Goal: Task Accomplishment & Management: Use online tool/utility

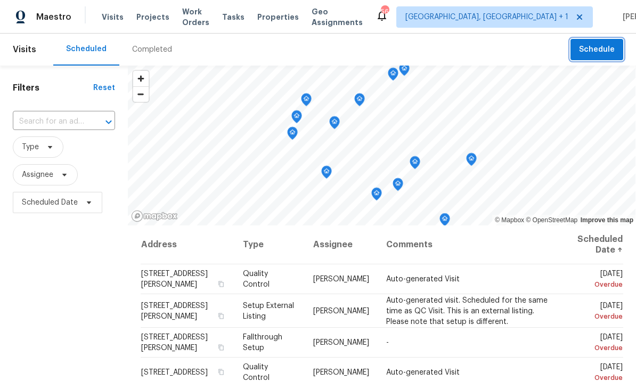
click at [596, 48] on span "Schedule" at bounding box center [597, 49] width 36 height 13
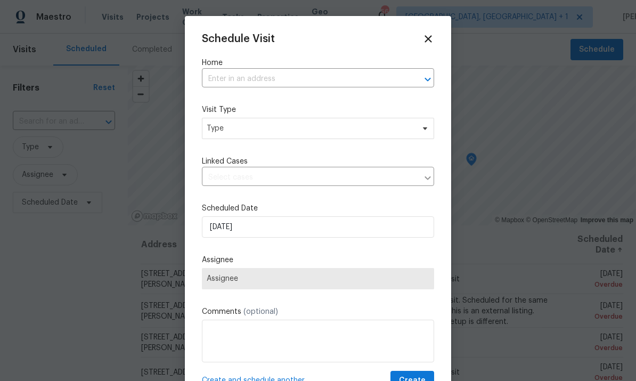
click at [242, 80] on input "text" at bounding box center [303, 79] width 202 height 17
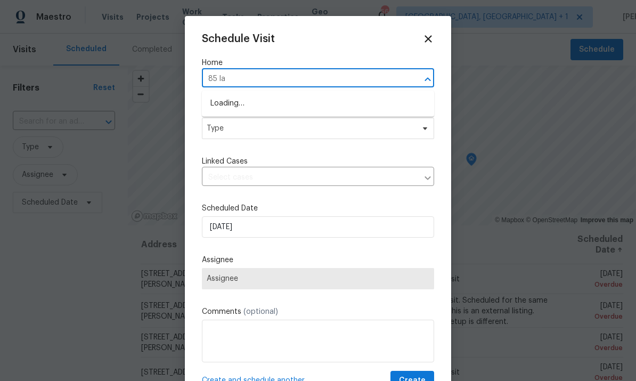
type input "85 lan"
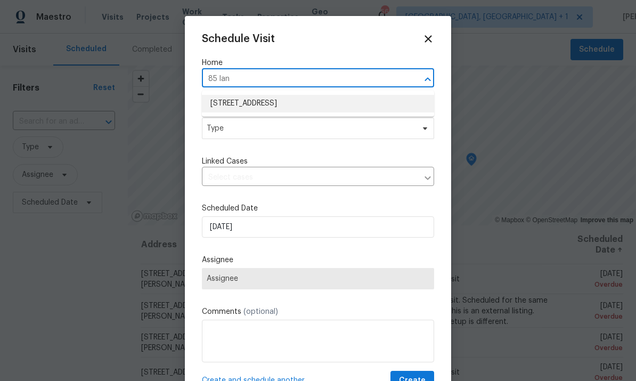
click at [304, 98] on li "[STREET_ADDRESS]" at bounding box center [318, 104] width 232 height 18
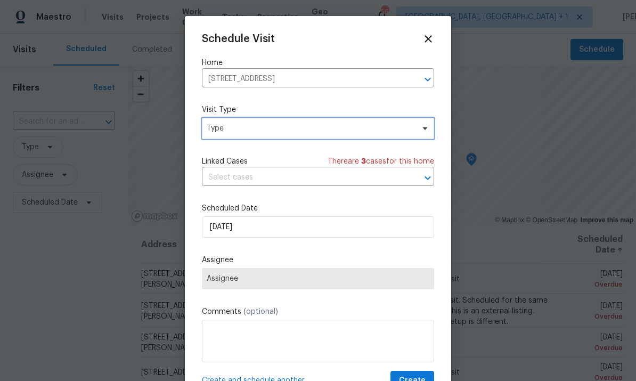
click at [419, 136] on span "Type" at bounding box center [318, 128] width 232 height 21
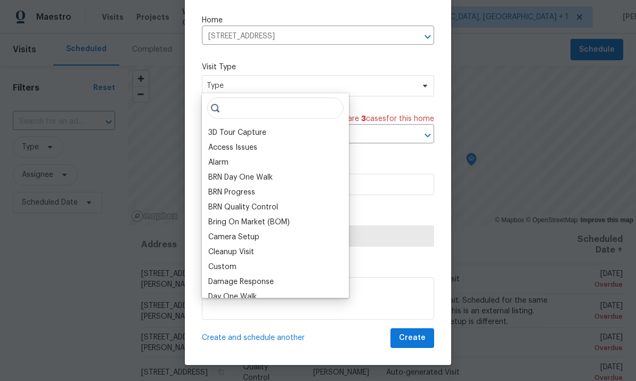
scroll to position [24, 0]
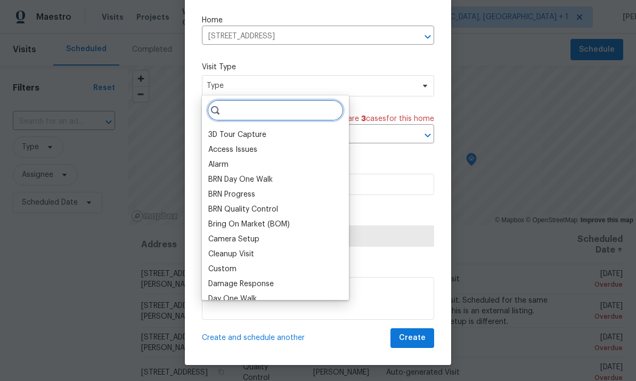
click at [251, 112] on input "search" at bounding box center [275, 110] width 136 height 21
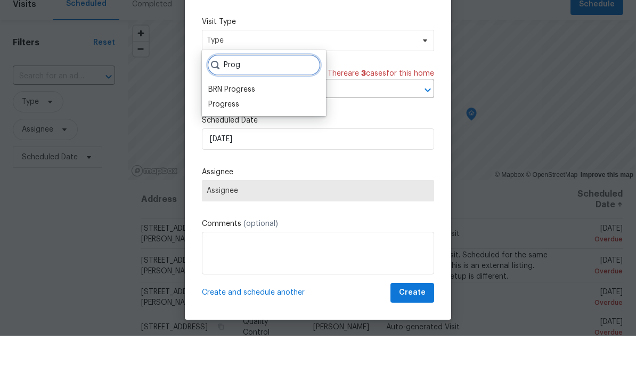
type input "Prog"
click at [232, 144] on div "Progress" at bounding box center [223, 149] width 31 height 11
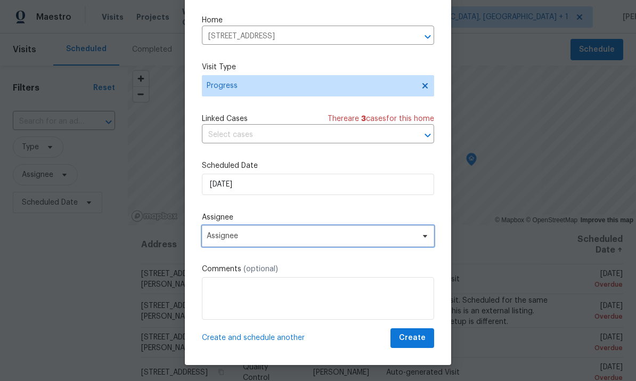
click at [412, 241] on span "Assignee" at bounding box center [318, 235] width 232 height 21
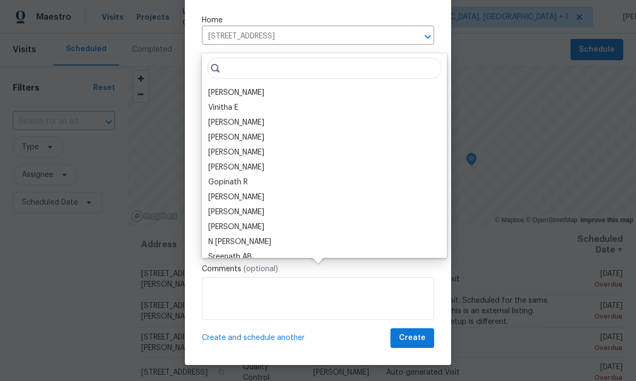
click at [244, 87] on div "[PERSON_NAME]" at bounding box center [236, 92] width 56 height 11
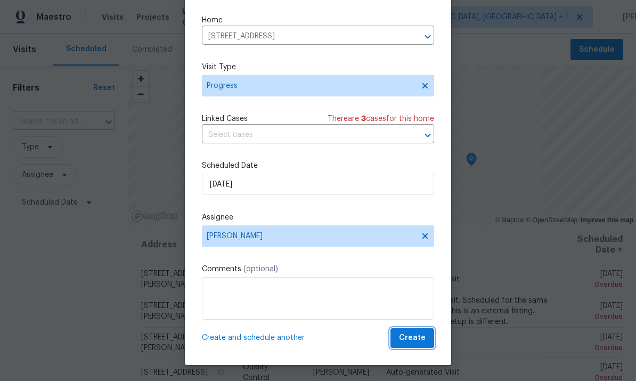
click at [416, 347] on button "Create" at bounding box center [412, 338] width 44 height 20
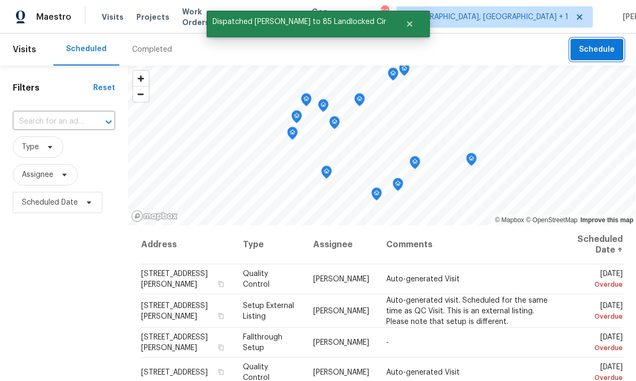
scroll to position [0, 0]
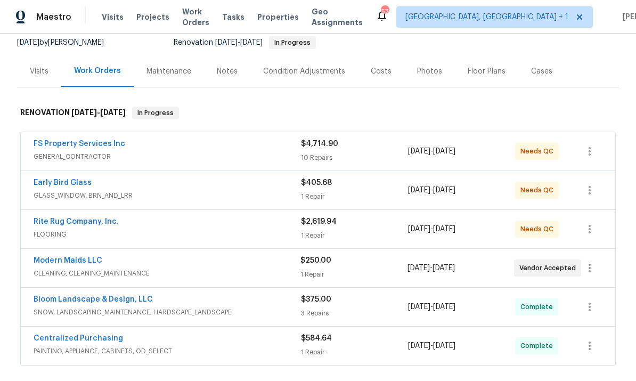
scroll to position [106, 0]
click at [76, 221] on link "Rite Rug Company, Inc." at bounding box center [76, 220] width 85 height 7
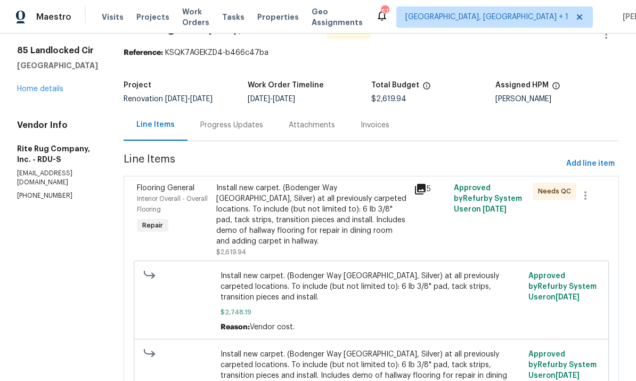
scroll to position [29, 0]
click at [362, 211] on div "Install new carpet. (Bodenger Way [GEOGRAPHIC_DATA], Silver) at all previously …" at bounding box center [312, 214] width 192 height 64
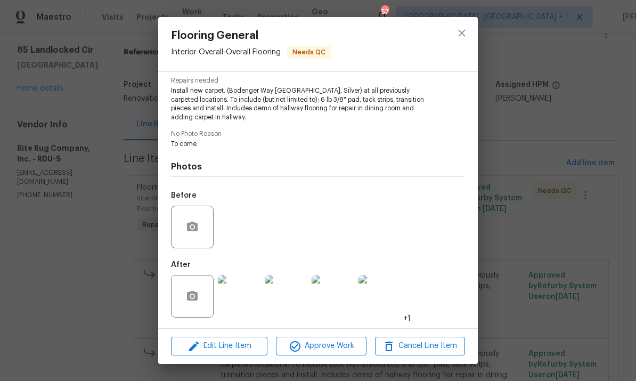
scroll to position [111, 0]
click at [242, 299] on img at bounding box center [239, 296] width 43 height 43
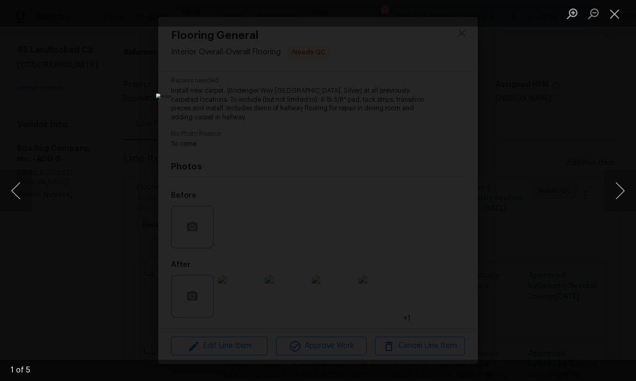
click at [622, 201] on button "Next image" at bounding box center [620, 190] width 32 height 43
click at [612, 203] on button "Next image" at bounding box center [620, 190] width 32 height 43
click at [615, 205] on button "Next image" at bounding box center [620, 190] width 32 height 43
click at [612, 194] on button "Next image" at bounding box center [620, 190] width 32 height 43
click at [616, 157] on div "Lightbox" at bounding box center [318, 190] width 636 height 381
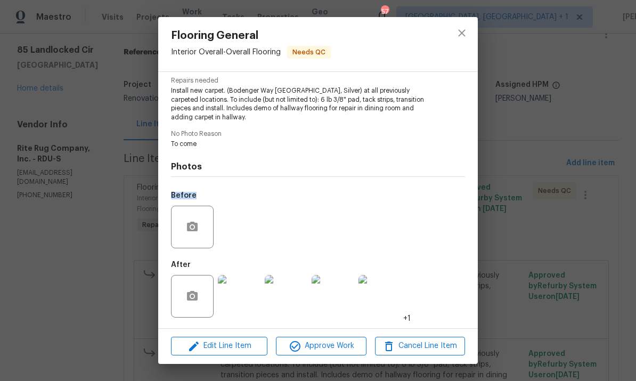
click at [617, 188] on div "Flooring General Interior Overall - Overall Flooring Needs QC Vendor Rite Rug C…" at bounding box center [318, 190] width 636 height 381
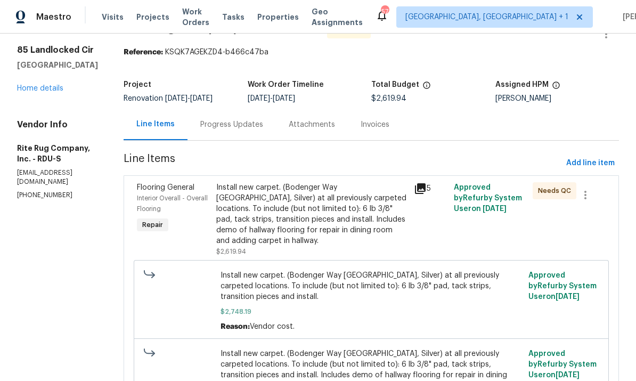
click at [1, 150] on div "All work orders 85 Landlocked Cir Angier, NC 27501 Home details Vendor Info Rit…" at bounding box center [318, 237] width 636 height 466
click at [37, 90] on link "Home details" at bounding box center [40, 88] width 46 height 7
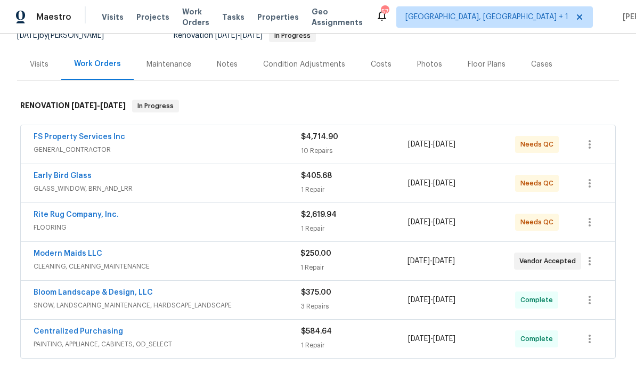
scroll to position [128, 0]
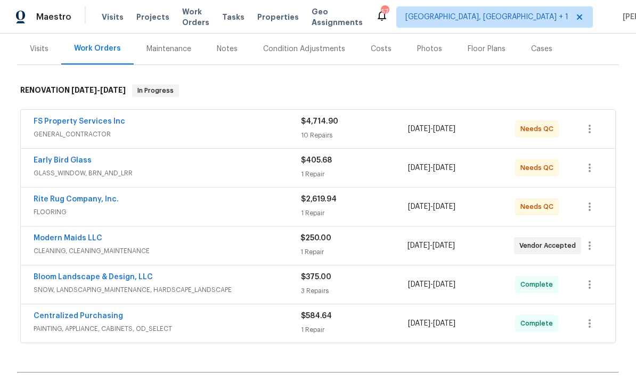
click at [78, 163] on link "Early Bird Glass" at bounding box center [63, 159] width 58 height 7
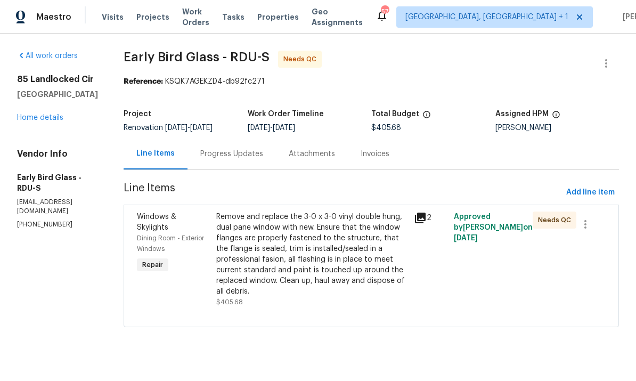
click at [308, 259] on div "Remove and replace the 3-0 x 3-0 vinyl double hung, dual pane window with new. …" at bounding box center [312, 253] width 192 height 85
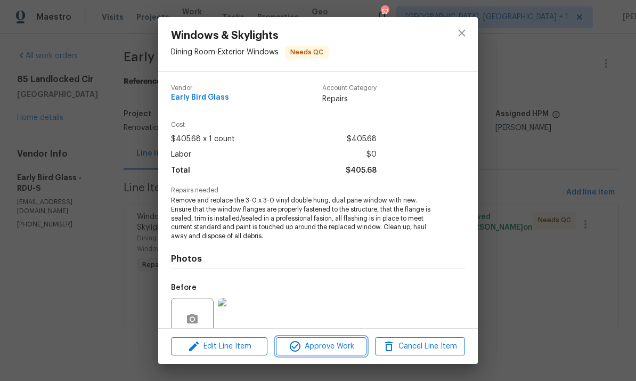
click at [339, 346] on span "Approve Work" at bounding box center [321, 346] width 84 height 13
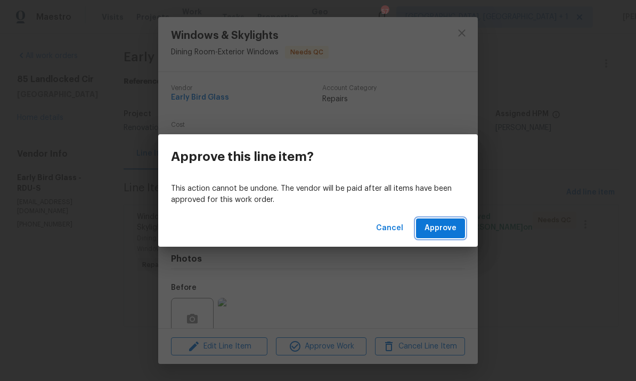
click at [439, 228] on span "Approve" at bounding box center [440, 227] width 32 height 13
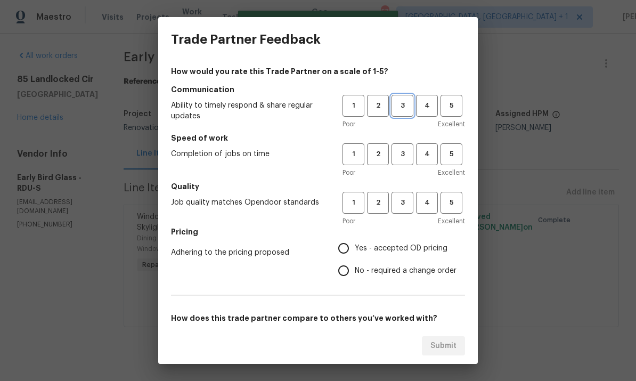
click at [403, 109] on span "3" at bounding box center [402, 106] width 20 height 12
click at [401, 160] on span "3" at bounding box center [402, 154] width 20 height 12
click at [414, 188] on h5 "Quality" at bounding box center [318, 186] width 294 height 11
click at [422, 197] on span "4" at bounding box center [427, 202] width 20 height 12
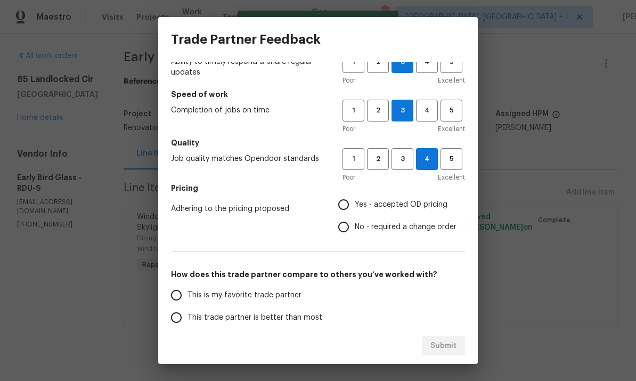
click at [349, 208] on input "Yes - accepted OD pricing" at bounding box center [343, 204] width 22 height 22
radio input "true"
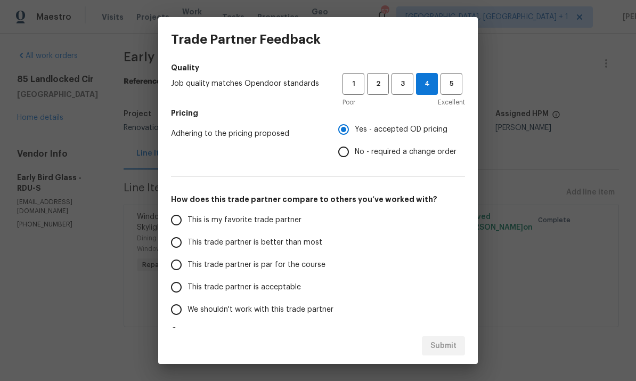
scroll to position [125, 0]
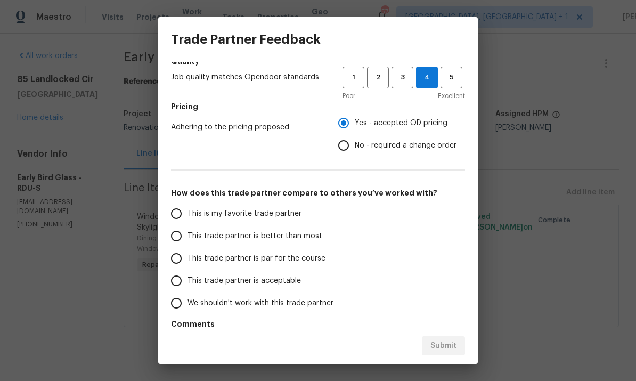
click at [171, 259] on input "This trade partner is par for the course" at bounding box center [176, 258] width 22 height 22
click at [446, 337] on button "Submit" at bounding box center [443, 346] width 43 height 20
radio input "true"
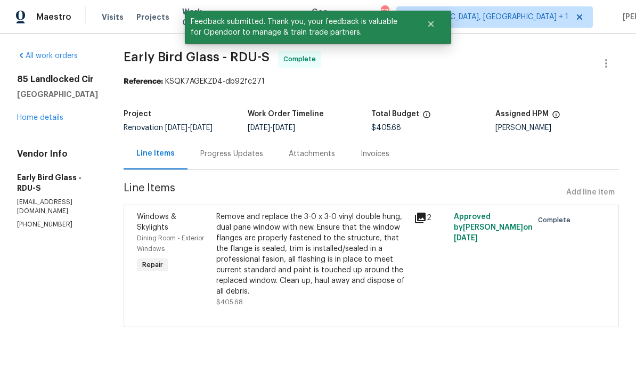
click at [59, 116] on link "Home details" at bounding box center [40, 117] width 46 height 7
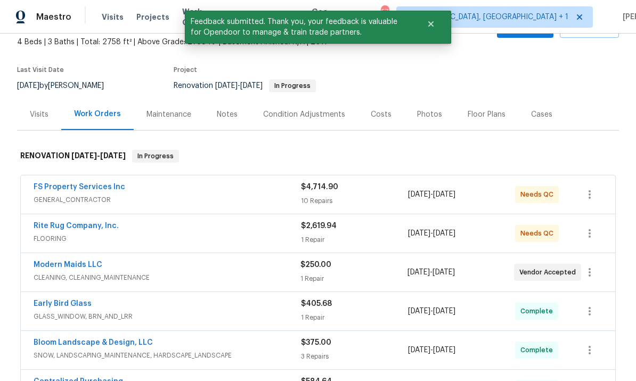
scroll to position [68, 0]
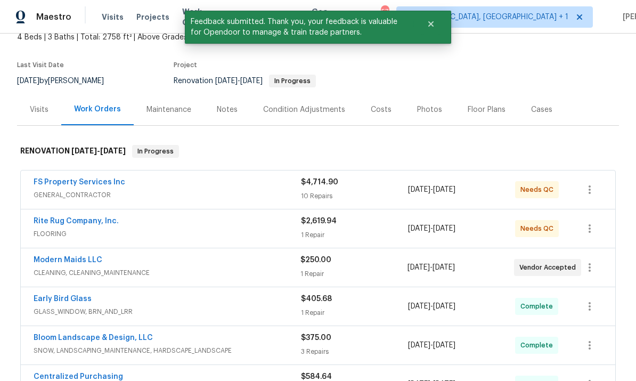
click at [106, 185] on link "FS Property Services Inc" at bounding box center [80, 181] width 92 height 7
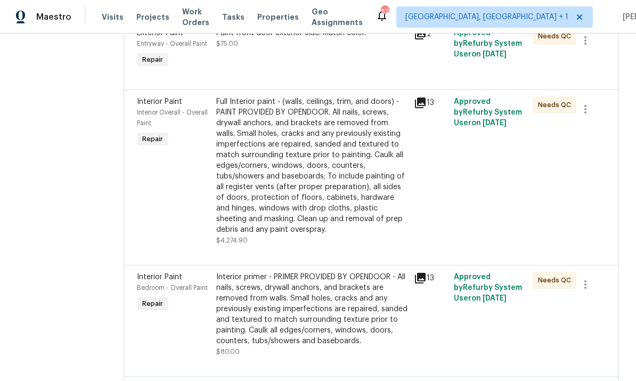
scroll to position [734, 0]
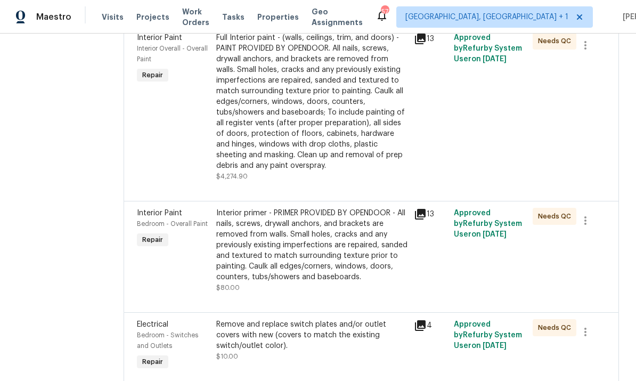
click at [331, 171] on div "Full Interior paint - (walls, ceilings, trim, and doors) - PAINT PROVIDED BY OP…" at bounding box center [312, 101] width 192 height 138
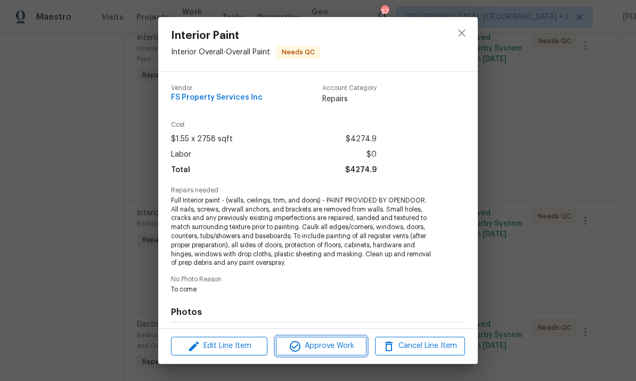
click at [337, 351] on span "Approve Work" at bounding box center [321, 345] width 84 height 13
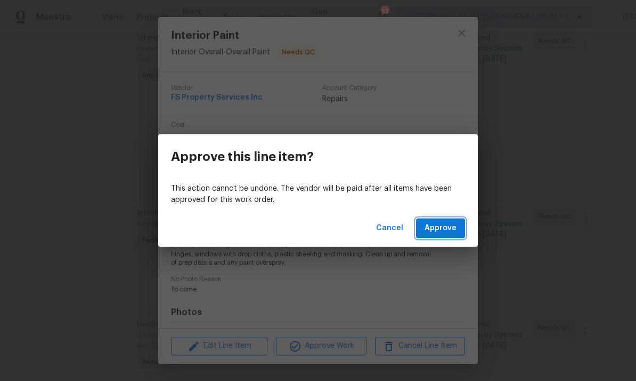
click at [442, 222] on span "Approve" at bounding box center [440, 227] width 32 height 13
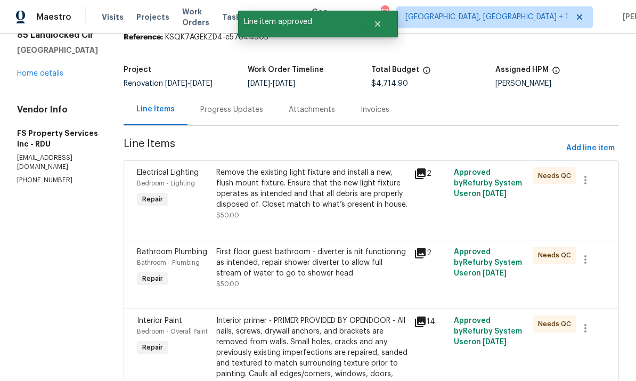
scroll to position [47, 0]
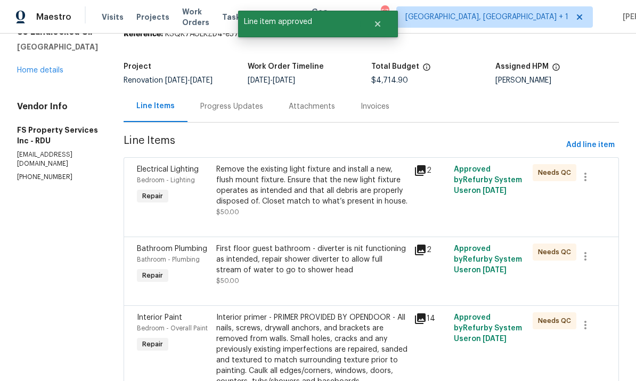
click at [346, 193] on div "Remove the existing light fixture and install a new, flush mount fixture. Ensur…" at bounding box center [312, 185] width 192 height 43
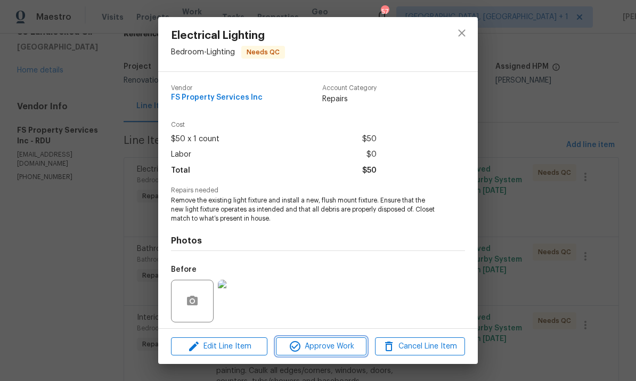
click at [332, 351] on span "Approve Work" at bounding box center [321, 346] width 84 height 13
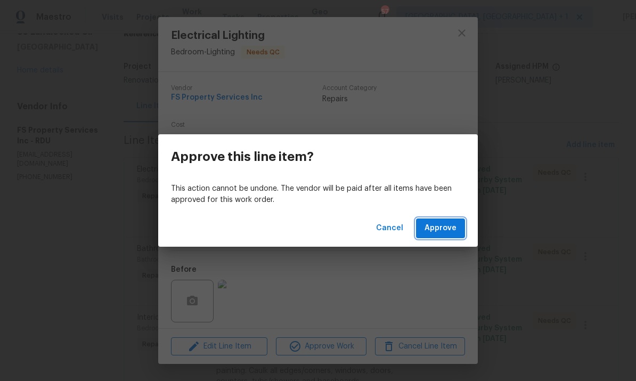
click at [449, 221] on span "Approve" at bounding box center [440, 227] width 32 height 13
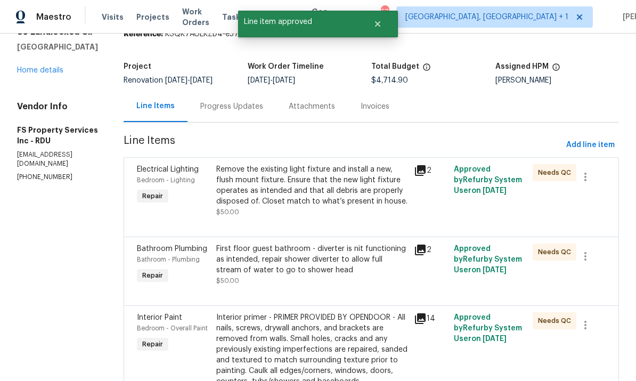
scroll to position [0, 0]
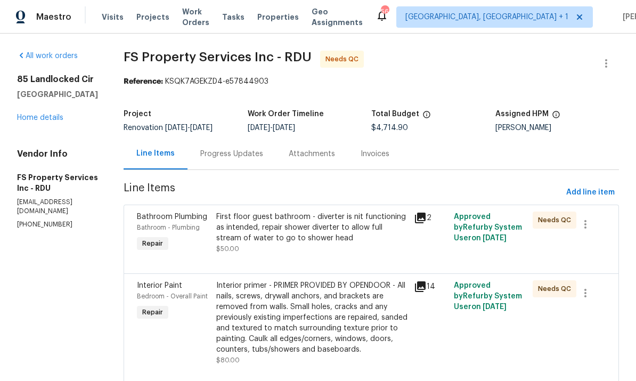
click at [329, 232] on div "First floor guest bathroom - diverter is nit functioning as intended, repair sh…" at bounding box center [312, 227] width 192 height 32
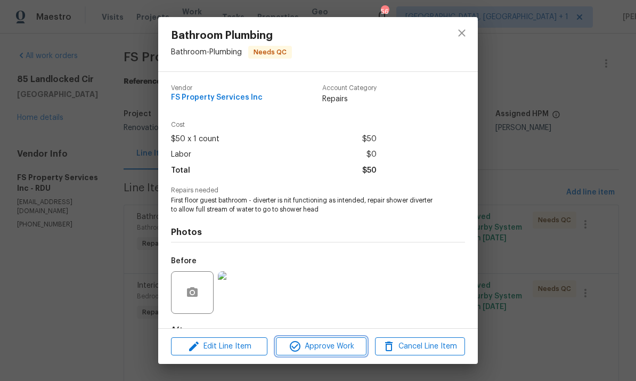
click at [333, 353] on button "Approve Work" at bounding box center [321, 346] width 90 height 19
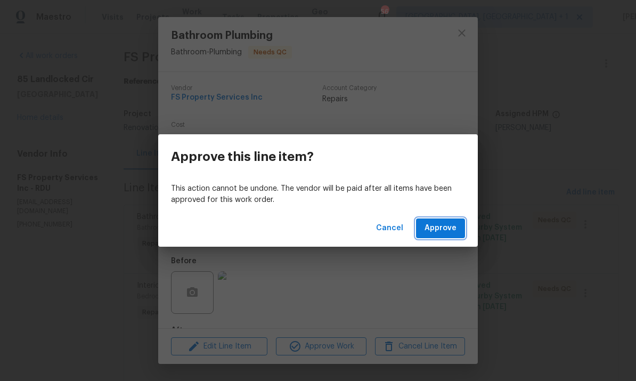
click at [433, 224] on span "Approve" at bounding box center [440, 227] width 32 height 13
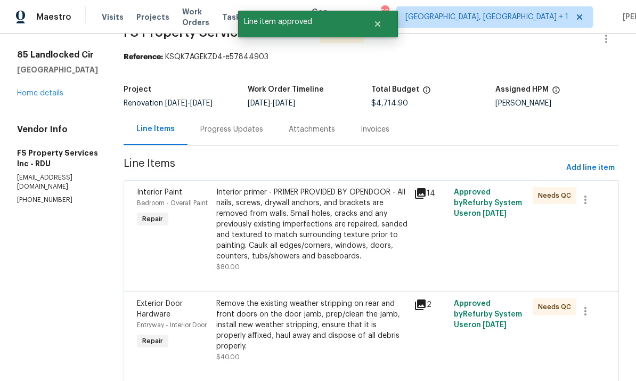
scroll to position [38, 0]
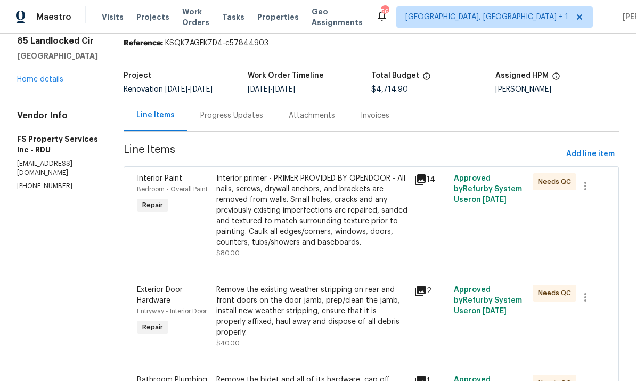
click at [348, 219] on div "Interior primer - PRIMER PROVIDED BY OPENDOOR - All nails, screws, drywall anch…" at bounding box center [312, 210] width 192 height 75
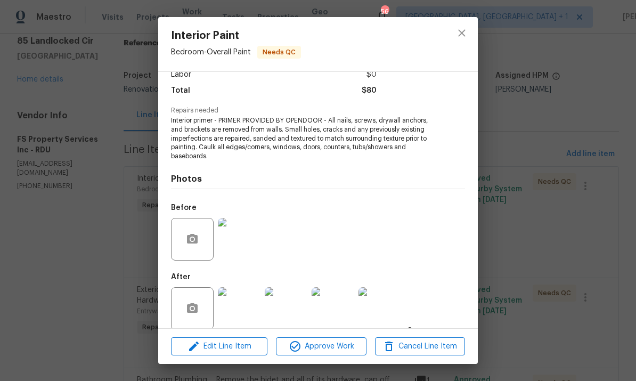
scroll to position [79, 0]
click at [237, 241] on img at bounding box center [239, 240] width 43 height 43
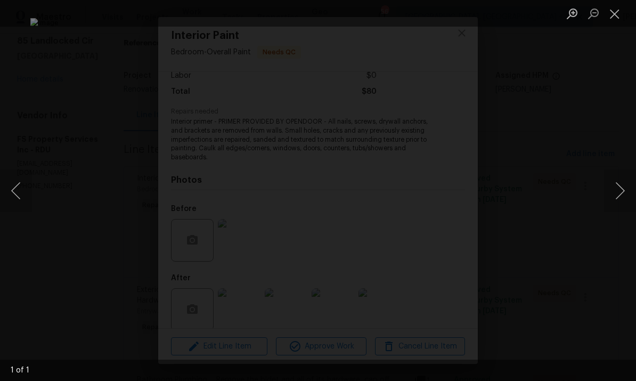
click at [615, 121] on div "Lightbox" at bounding box center [318, 190] width 636 height 381
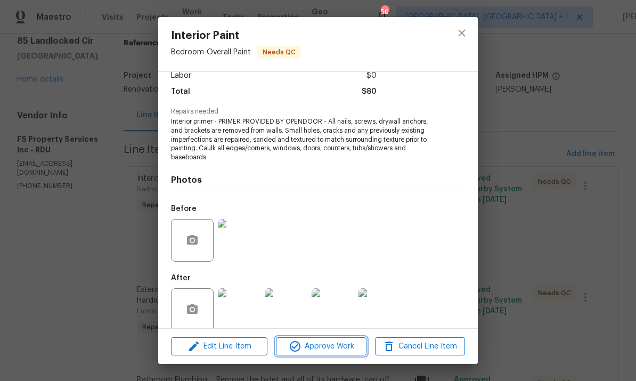
click at [335, 342] on span "Approve Work" at bounding box center [321, 346] width 84 height 13
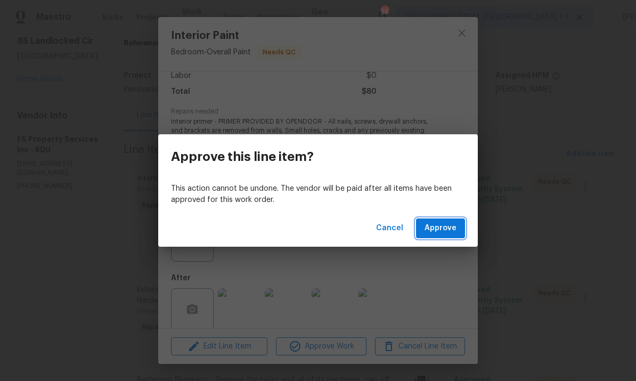
click at [436, 222] on span "Approve" at bounding box center [440, 227] width 32 height 13
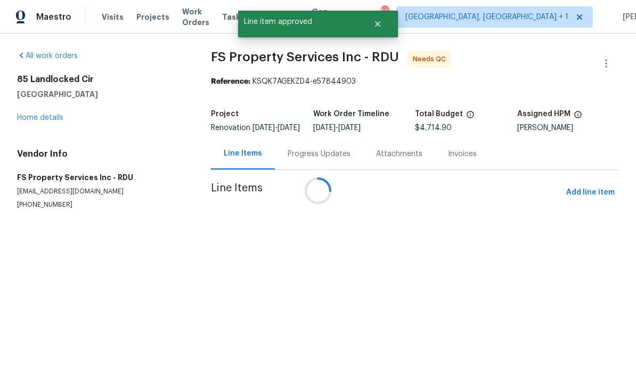
scroll to position [0, 0]
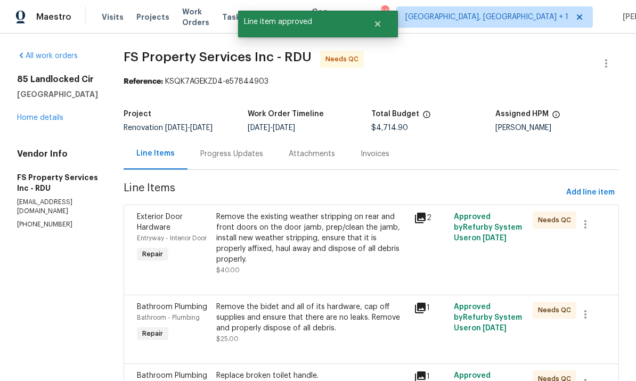
click at [347, 240] on div "Remove the existing weather stripping on rear and front doors on the door jamb,…" at bounding box center [312, 237] width 192 height 53
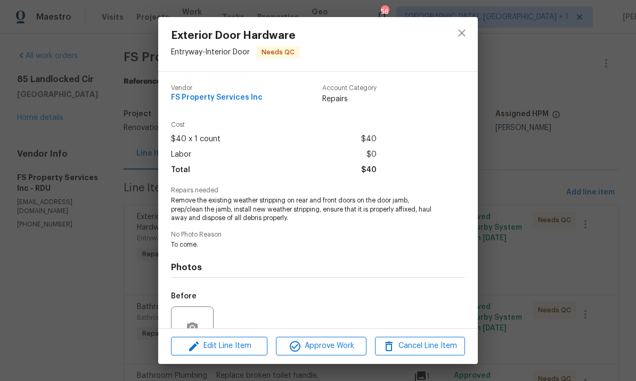
click at [631, 30] on div "Exterior Door Hardware Entryway - Interior Door Needs QC Vendor FS Property Ser…" at bounding box center [318, 190] width 636 height 381
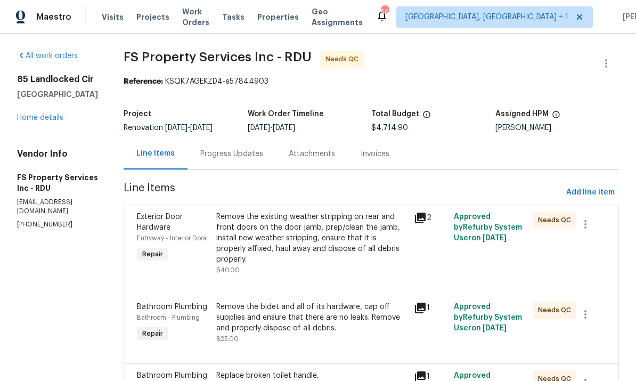
click at [348, 249] on div "Remove the existing weather stripping on rear and front doors on the door jamb,…" at bounding box center [312, 237] width 192 height 53
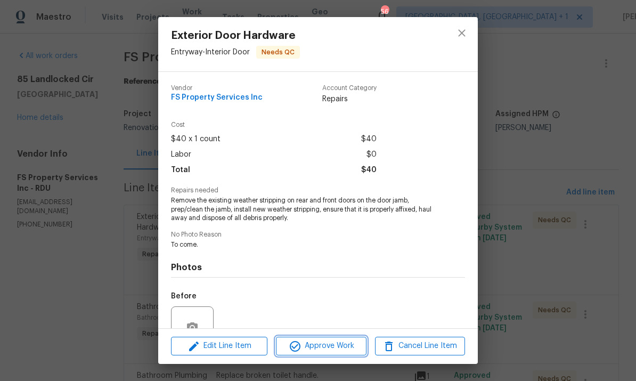
click at [333, 353] on button "Approve Work" at bounding box center [321, 345] width 90 height 19
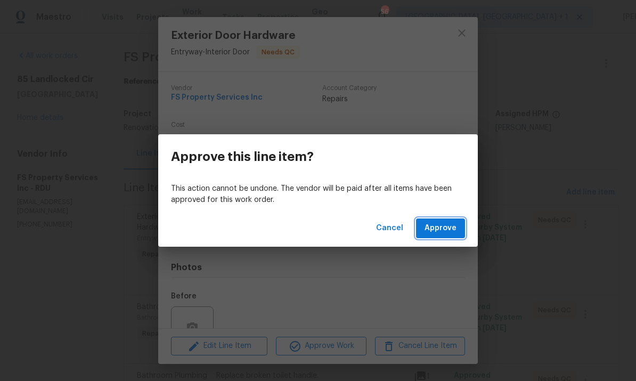
click at [440, 234] on span "Approve" at bounding box center [440, 227] width 32 height 13
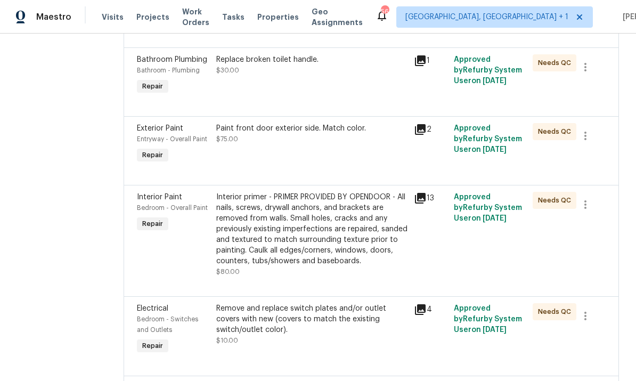
scroll to position [229, 0]
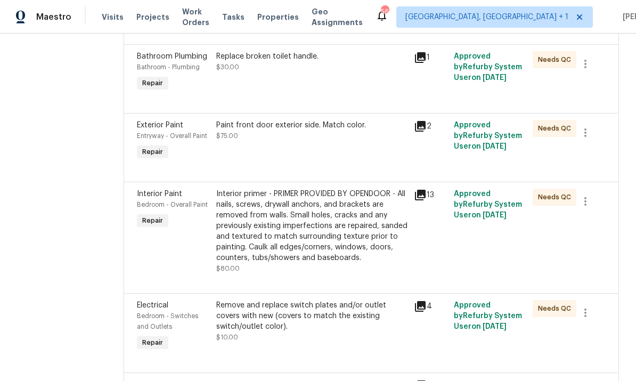
click at [351, 263] on div "Interior primer - PRIMER PROVIDED BY OPENDOOR - All nails, screws, drywall anch…" at bounding box center [312, 225] width 192 height 75
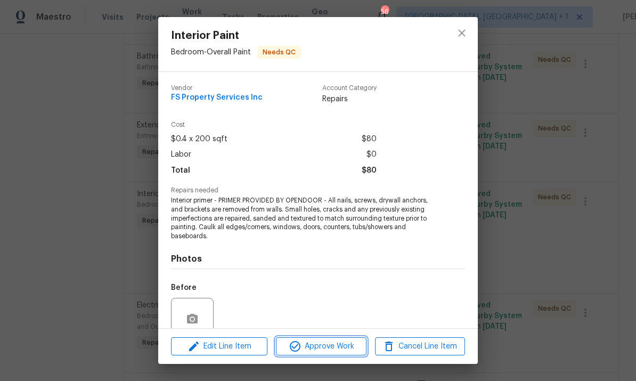
click at [342, 350] on span "Approve Work" at bounding box center [321, 346] width 84 height 13
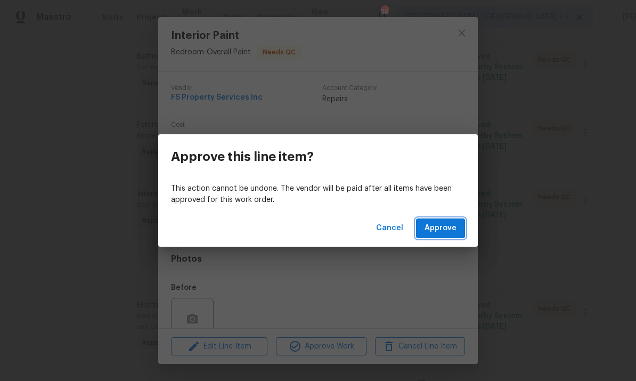
click at [445, 228] on span "Approve" at bounding box center [440, 227] width 32 height 13
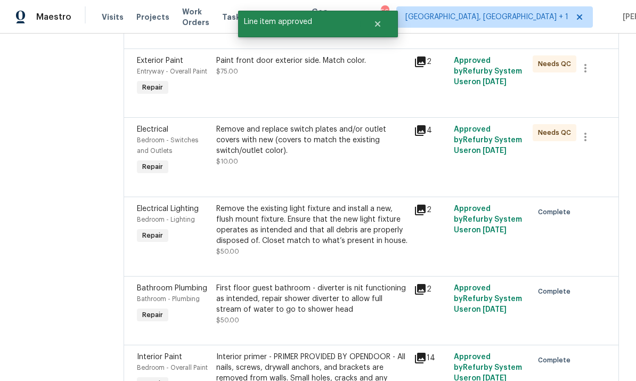
scroll to position [319, 0]
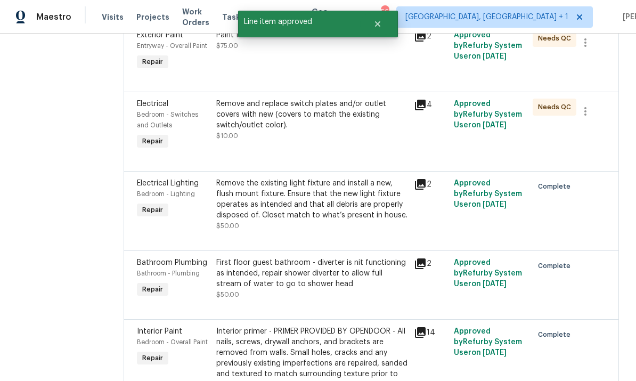
click at [347, 130] on div "Remove and replace switch plates and/or outlet covers with new (covers to match…" at bounding box center [312, 114] width 192 height 32
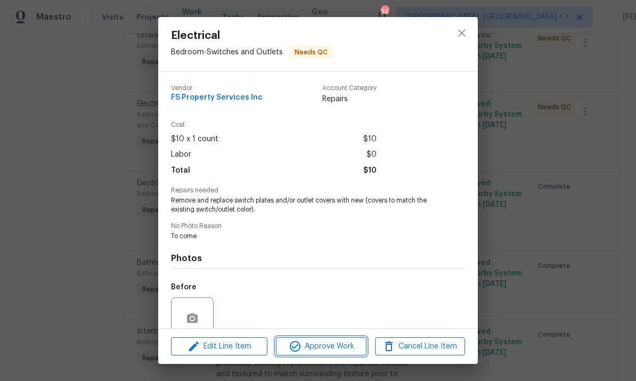
click at [321, 348] on span "Approve Work" at bounding box center [321, 346] width 84 height 13
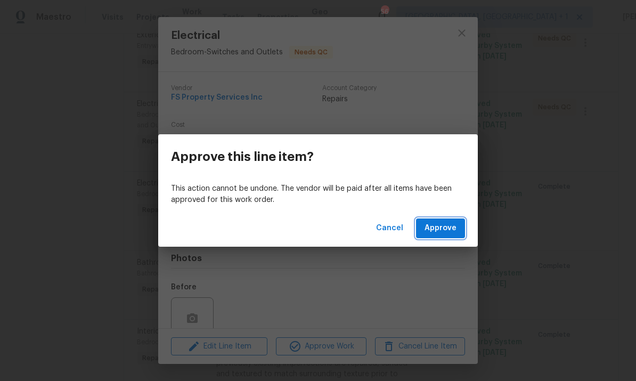
click at [426, 230] on span "Approve" at bounding box center [440, 227] width 32 height 13
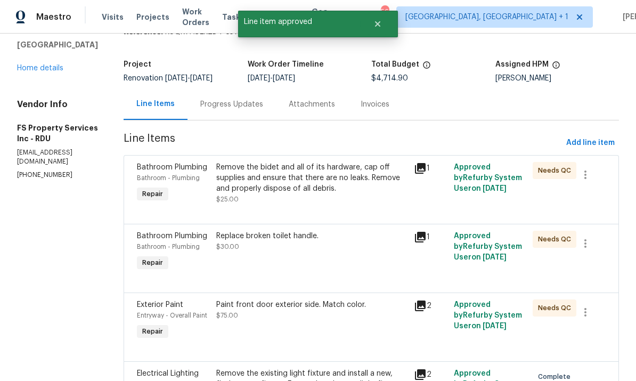
scroll to position [57, 0]
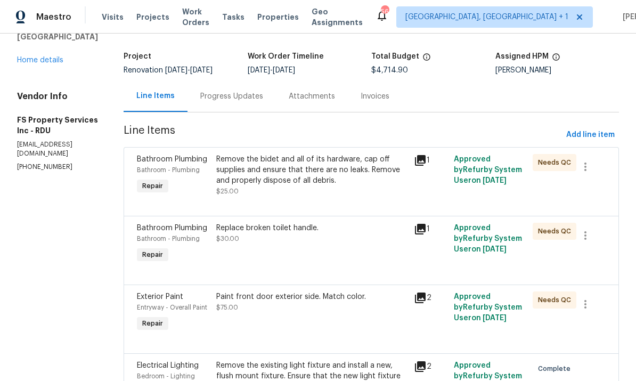
click at [317, 175] on div "Remove the bidet and all of its hardware, cap off supplies and ensure that ther…" at bounding box center [312, 170] width 192 height 32
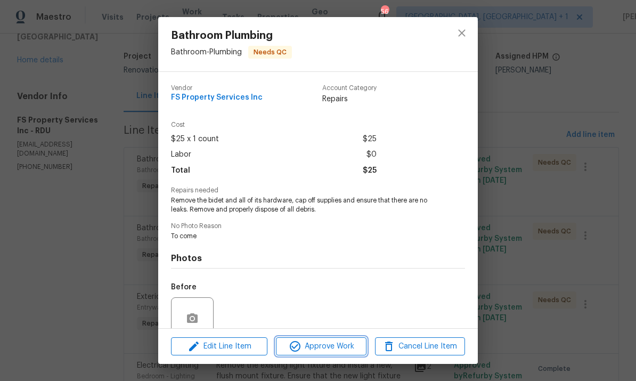
click at [335, 350] on span "Approve Work" at bounding box center [321, 346] width 84 height 13
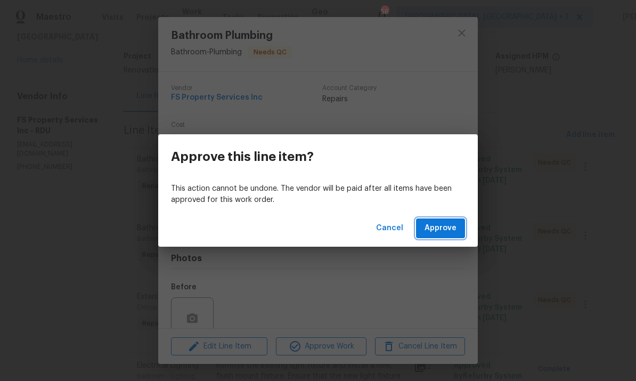
click at [446, 225] on span "Approve" at bounding box center [440, 227] width 32 height 13
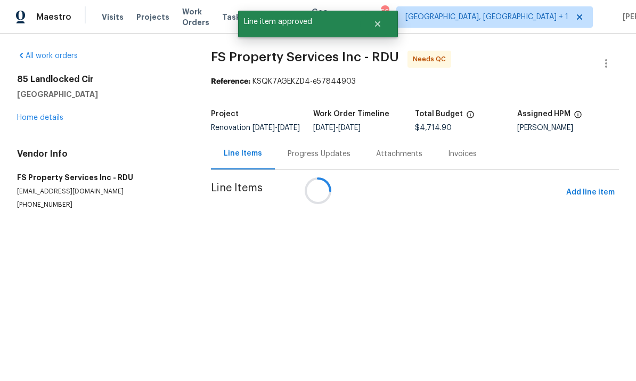
scroll to position [0, 0]
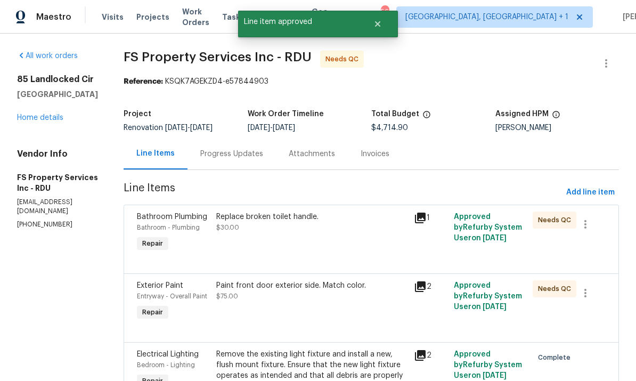
click at [289, 239] on div "Replace broken toilet handle. $30.00" at bounding box center [312, 232] width 198 height 49
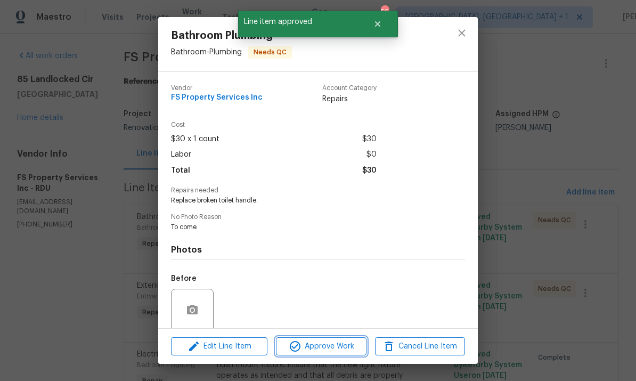
click at [322, 349] on span "Approve Work" at bounding box center [321, 346] width 84 height 13
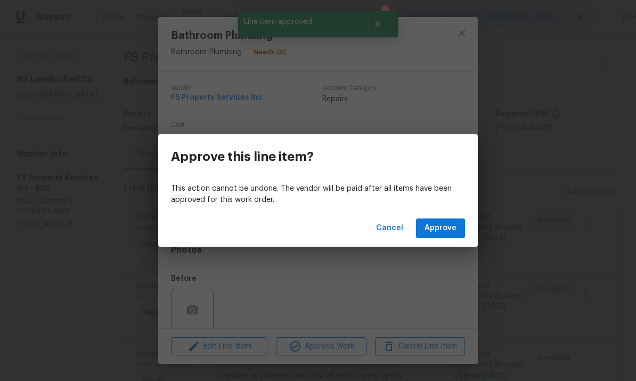
click at [450, 201] on p "This action cannot be undone. The vendor will be paid after all items have been…" at bounding box center [318, 194] width 294 height 22
click at [444, 224] on span "Approve" at bounding box center [440, 227] width 32 height 13
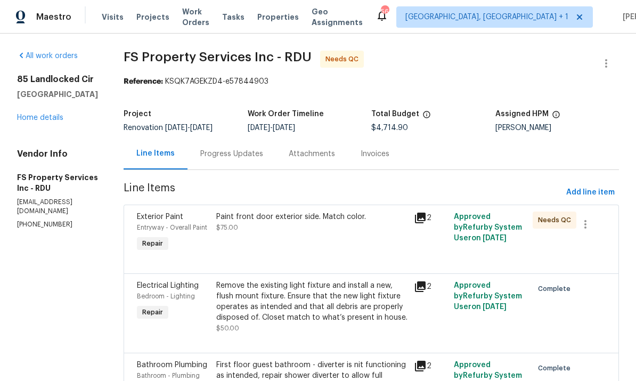
click at [312, 216] on div "Paint front door exterior side. Match color." at bounding box center [312, 216] width 192 height 11
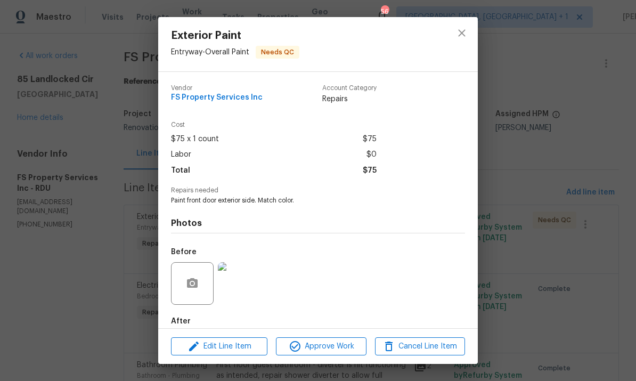
click at [329, 328] on div "Edit Line Item Approve Work Cancel Line Item" at bounding box center [317, 346] width 319 height 36
click at [325, 349] on span "Approve Work" at bounding box center [321, 346] width 84 height 13
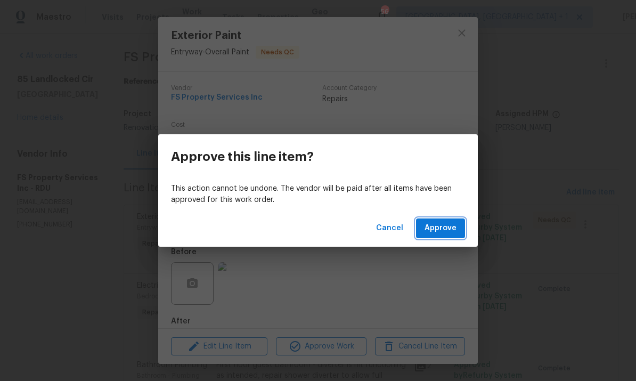
click at [428, 228] on span "Approve" at bounding box center [440, 227] width 32 height 13
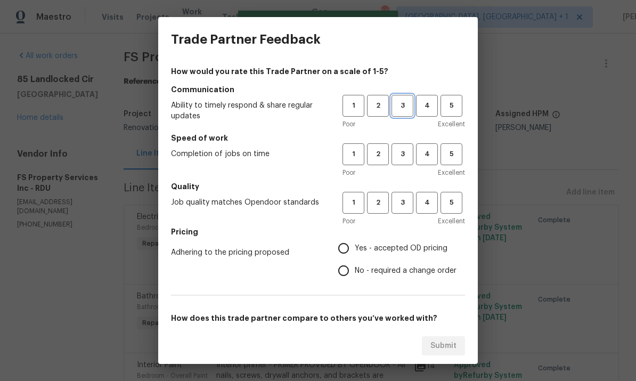
click at [411, 106] on span "3" at bounding box center [402, 106] width 20 height 12
click at [399, 164] on button "3" at bounding box center [402, 154] width 22 height 22
click at [411, 200] on span "3" at bounding box center [402, 202] width 20 height 12
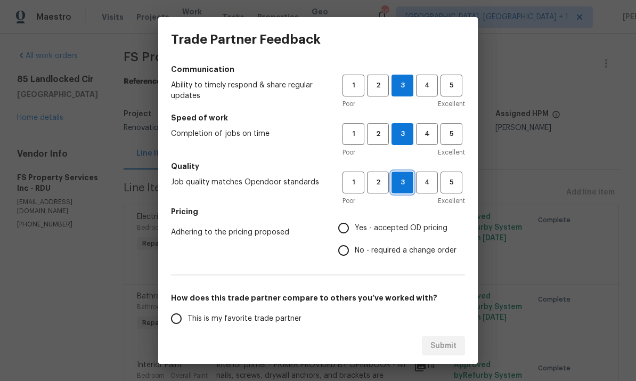
scroll to position [26, 0]
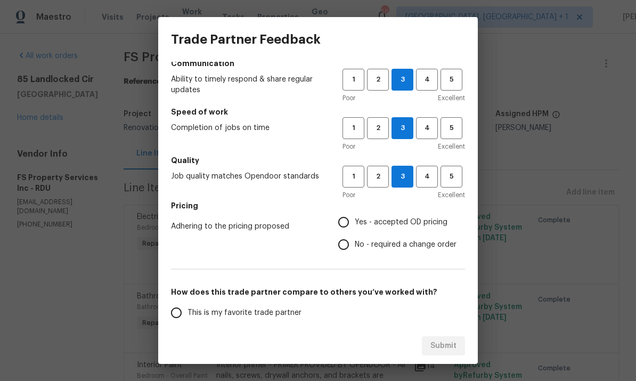
click at [343, 221] on input "Yes - accepted OD pricing" at bounding box center [343, 222] width 22 height 22
radio input "true"
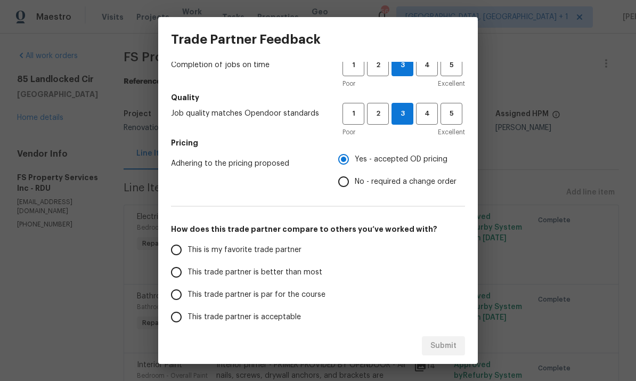
click at [174, 298] on input "This trade partner is par for the course" at bounding box center [176, 294] width 22 height 22
click at [441, 342] on span "Submit" at bounding box center [443, 345] width 26 height 13
radio input "true"
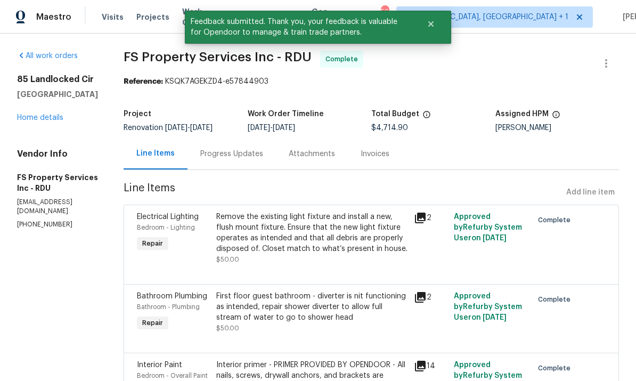
click at [50, 114] on link "Home details" at bounding box center [40, 117] width 46 height 7
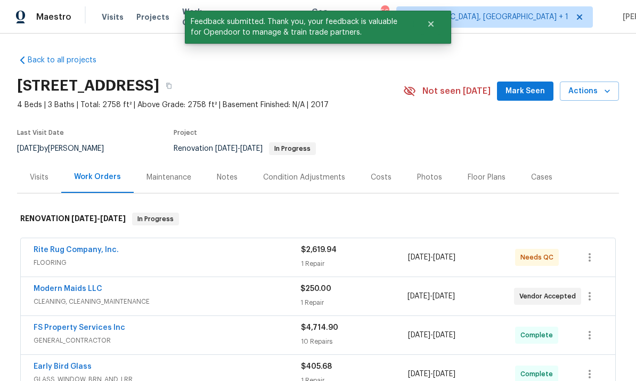
click at [225, 175] on div "Notes" at bounding box center [227, 177] width 21 height 11
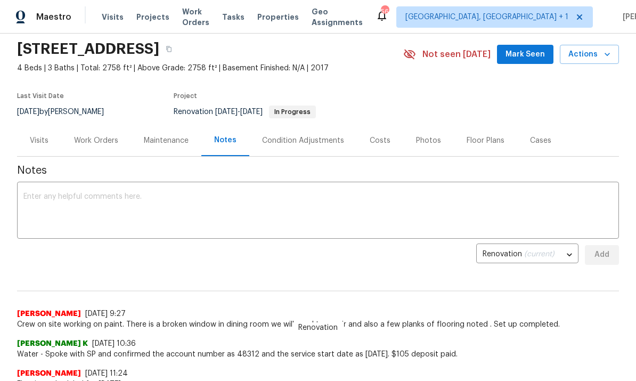
scroll to position [37, 0]
click at [88, 200] on textarea at bounding box center [317, 211] width 589 height 37
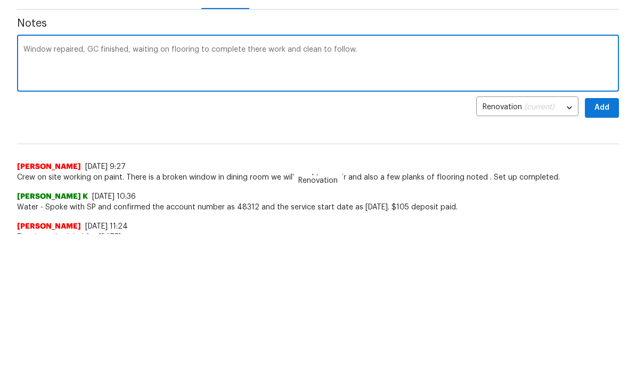
type textarea "Window repaired, GC finished, waiting on flooring to complete there work and cl…"
click at [608, 248] on span "Add" at bounding box center [601, 254] width 17 height 13
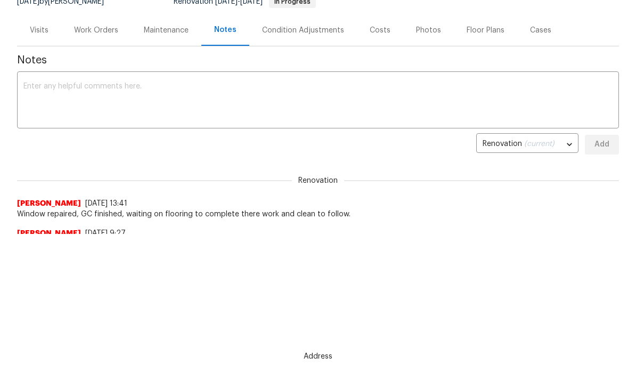
scroll to position [0, 0]
click at [93, 29] on div "Work Orders" at bounding box center [96, 30] width 44 height 11
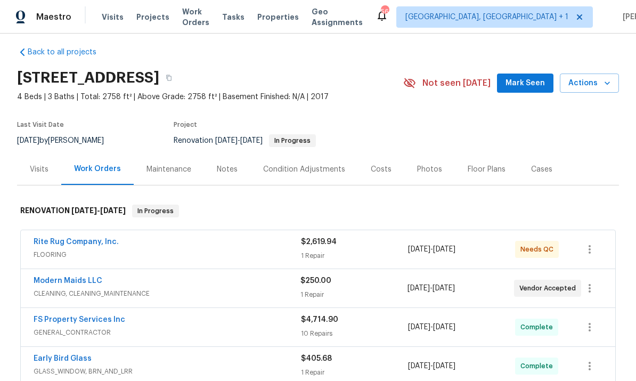
scroll to position [17, 0]
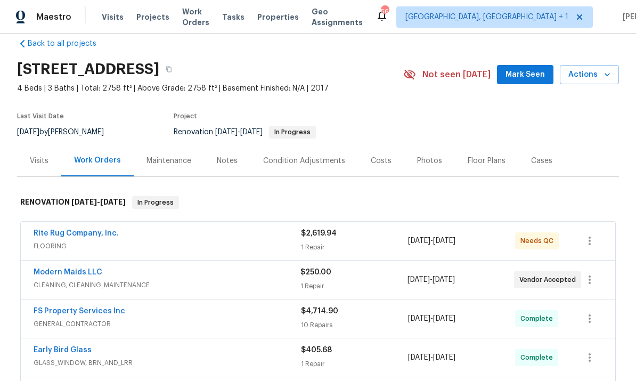
click at [237, 145] on div "Notes" at bounding box center [227, 160] width 46 height 31
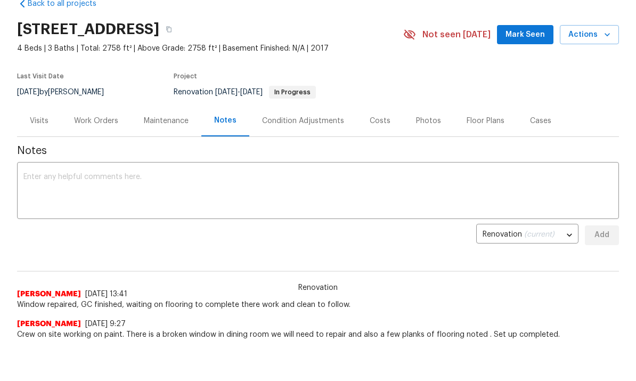
click at [520, 37] on span "Mark Seen" at bounding box center [524, 34] width 39 height 13
click at [533, 32] on span "Mark Seen" at bounding box center [524, 34] width 39 height 13
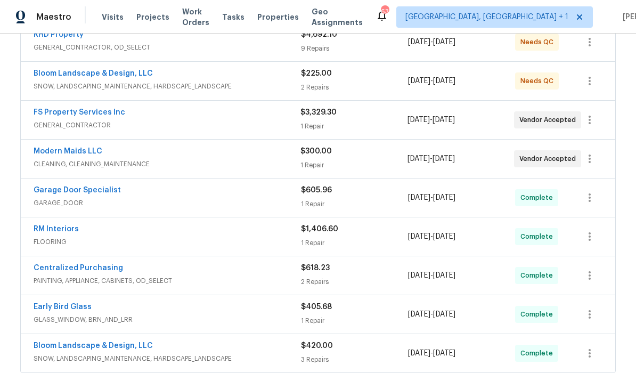
scroll to position [216, 0]
click at [90, 111] on link "FS Property Services Inc" at bounding box center [80, 111] width 92 height 7
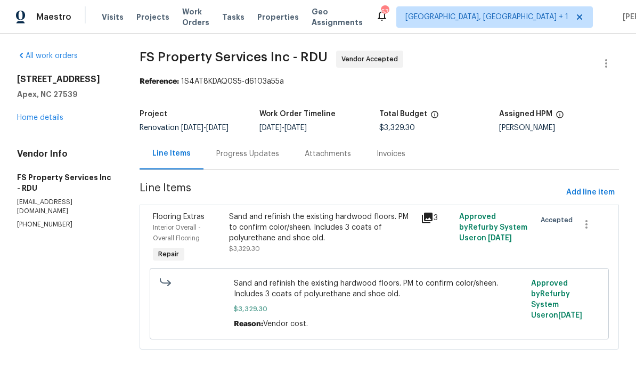
click at [47, 120] on link "Home details" at bounding box center [40, 117] width 46 height 7
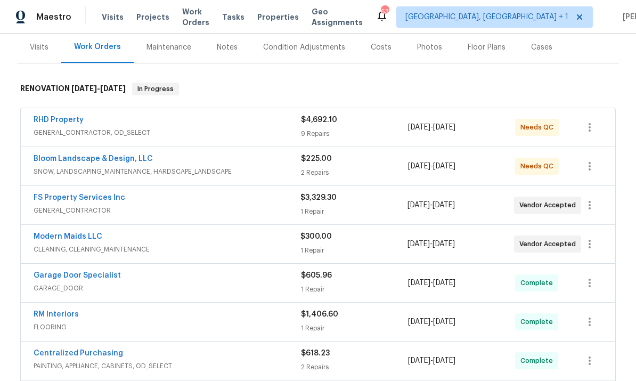
scroll to position [133, 0]
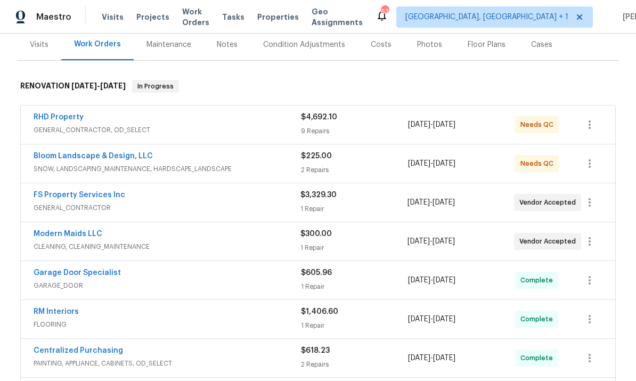
click at [91, 234] on link "Modern Maids LLC" at bounding box center [68, 233] width 69 height 7
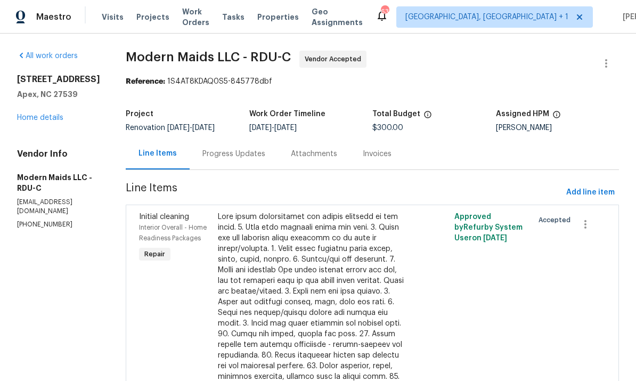
click at [248, 154] on div "Progress Updates" at bounding box center [233, 154] width 63 height 11
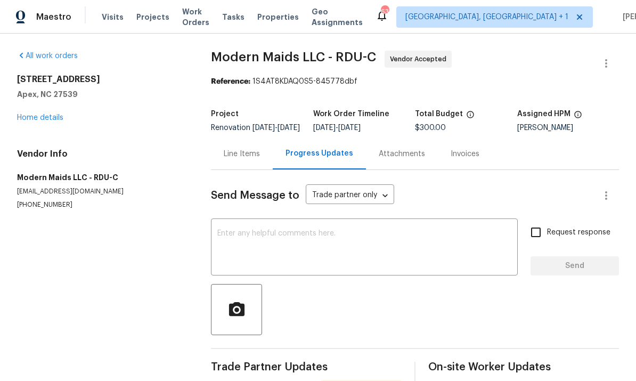
click at [61, 120] on link "Home details" at bounding box center [40, 117] width 46 height 7
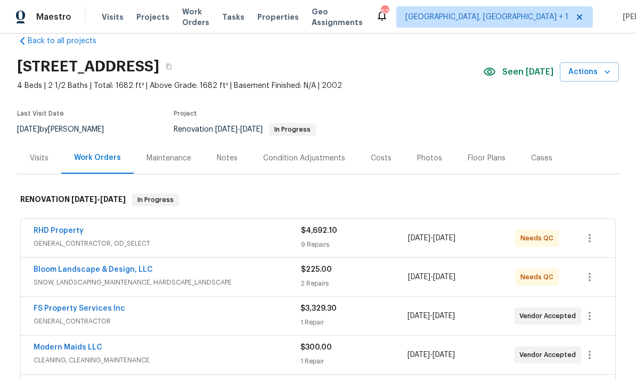
scroll to position [23, 0]
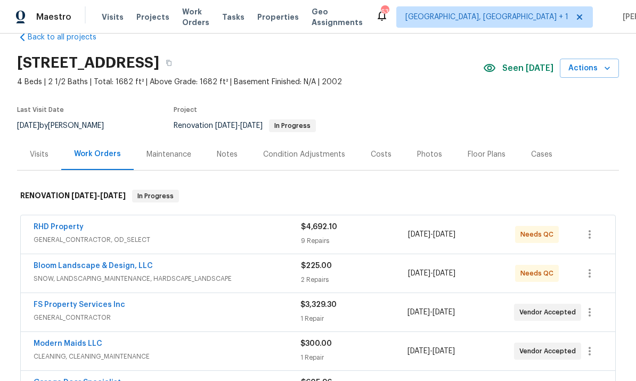
click at [81, 225] on link "RHD Property" at bounding box center [59, 226] width 50 height 7
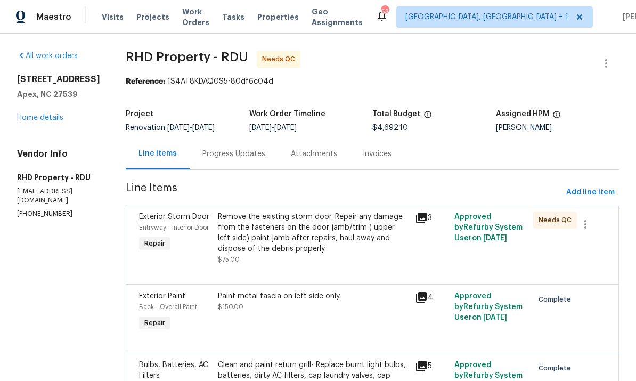
click at [372, 225] on div "Remove the existing storm door. Repair any damage from the fasteners on the doo…" at bounding box center [313, 232] width 191 height 43
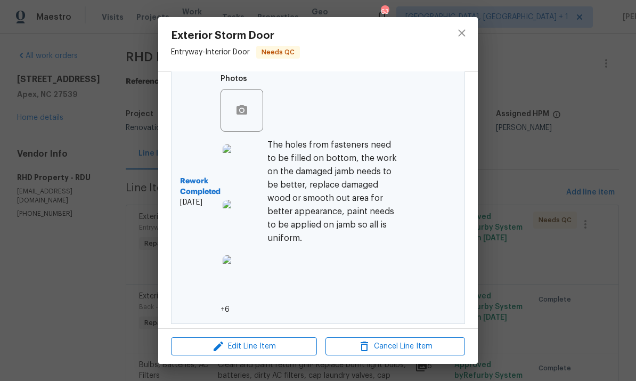
scroll to position [340, 0]
click at [250, 284] on img at bounding box center [243, 276] width 43 height 43
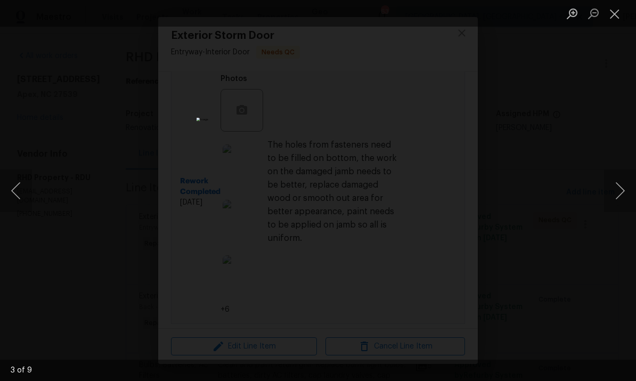
click at [613, 186] on button "Next image" at bounding box center [620, 190] width 32 height 43
click at [610, 187] on button "Next image" at bounding box center [620, 190] width 32 height 43
click at [610, 181] on button "Next image" at bounding box center [620, 190] width 32 height 43
click at [611, 179] on button "Next image" at bounding box center [620, 190] width 32 height 43
click at [615, 180] on button "Next image" at bounding box center [620, 190] width 32 height 43
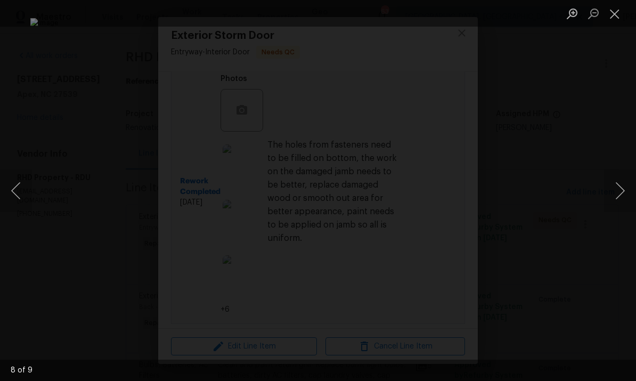
click at [610, 182] on button "Next image" at bounding box center [620, 190] width 32 height 43
click at [616, 179] on button "Next image" at bounding box center [620, 190] width 32 height 43
click at [617, 178] on button "Next image" at bounding box center [620, 190] width 32 height 43
click at [617, 175] on button "Next image" at bounding box center [620, 190] width 32 height 43
click at [590, 216] on div "Lightbox" at bounding box center [318, 190] width 636 height 381
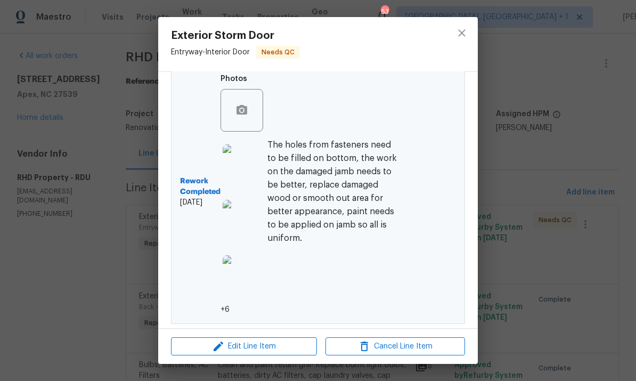
click at [573, 86] on div "Exterior Storm Door Entryway - Interior Door Needs QC Vendor RHD Property Accou…" at bounding box center [318, 190] width 636 height 381
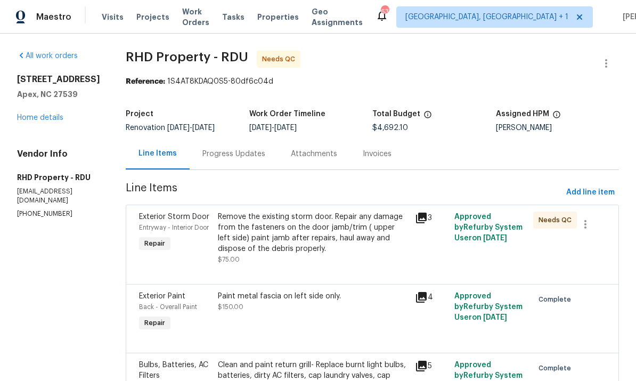
click at [57, 118] on link "Home details" at bounding box center [40, 117] width 46 height 7
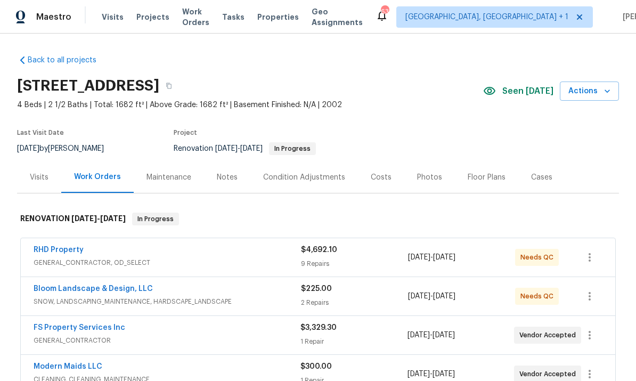
click at [380, 181] on div "Costs" at bounding box center [380, 177] width 21 height 11
